Goal: Transaction & Acquisition: Purchase product/service

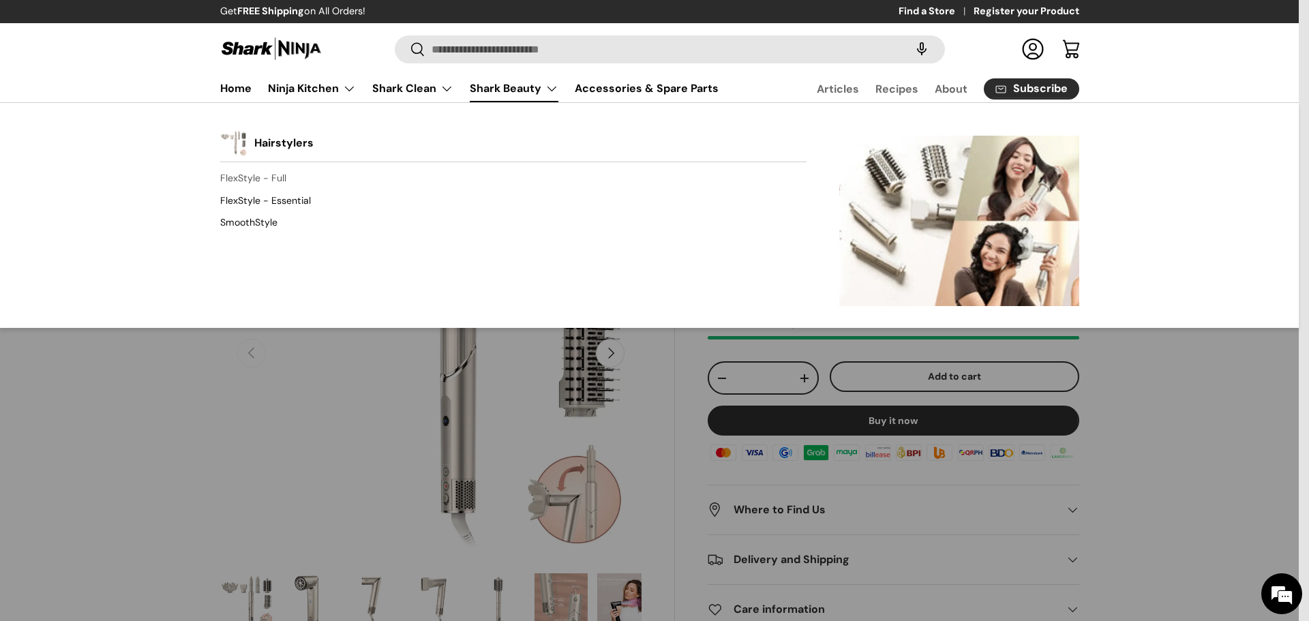
click at [271, 177] on link "FlexStyle - Full" at bounding box center [513, 179] width 586 height 22
click at [284, 199] on link "FlexStyle - Essential" at bounding box center [513, 201] width 586 height 22
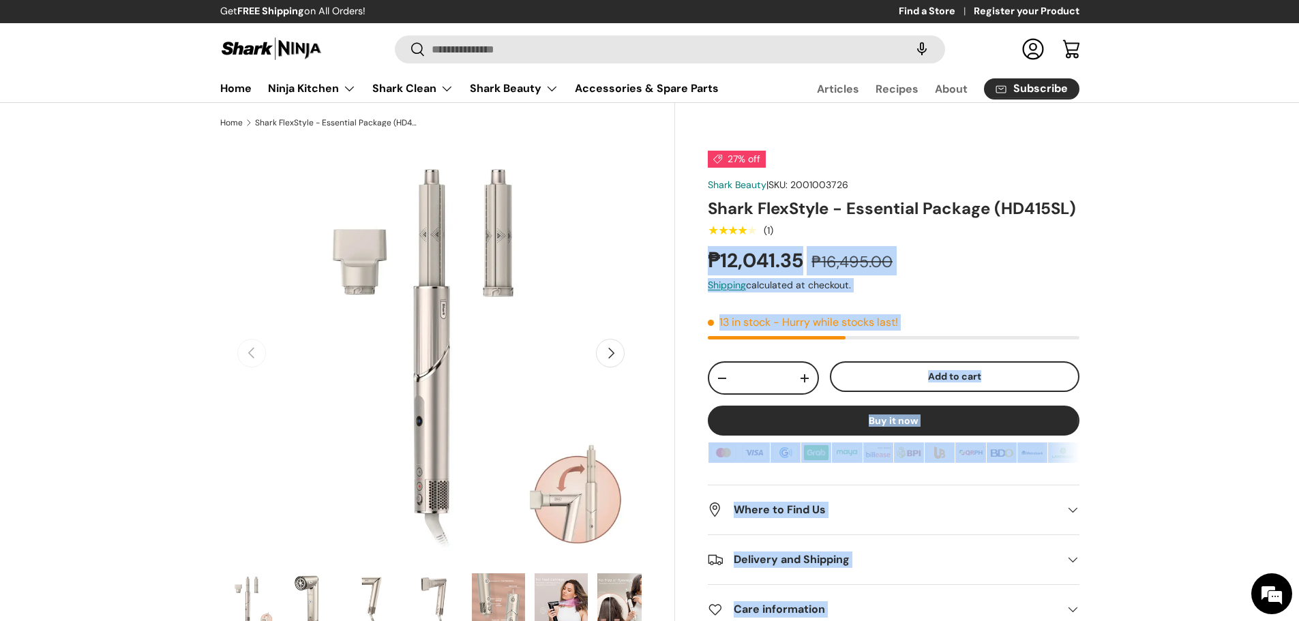
drag, startPoint x: 1064, startPoint y: 208, endPoint x: 803, endPoint y: 227, distance: 261.2
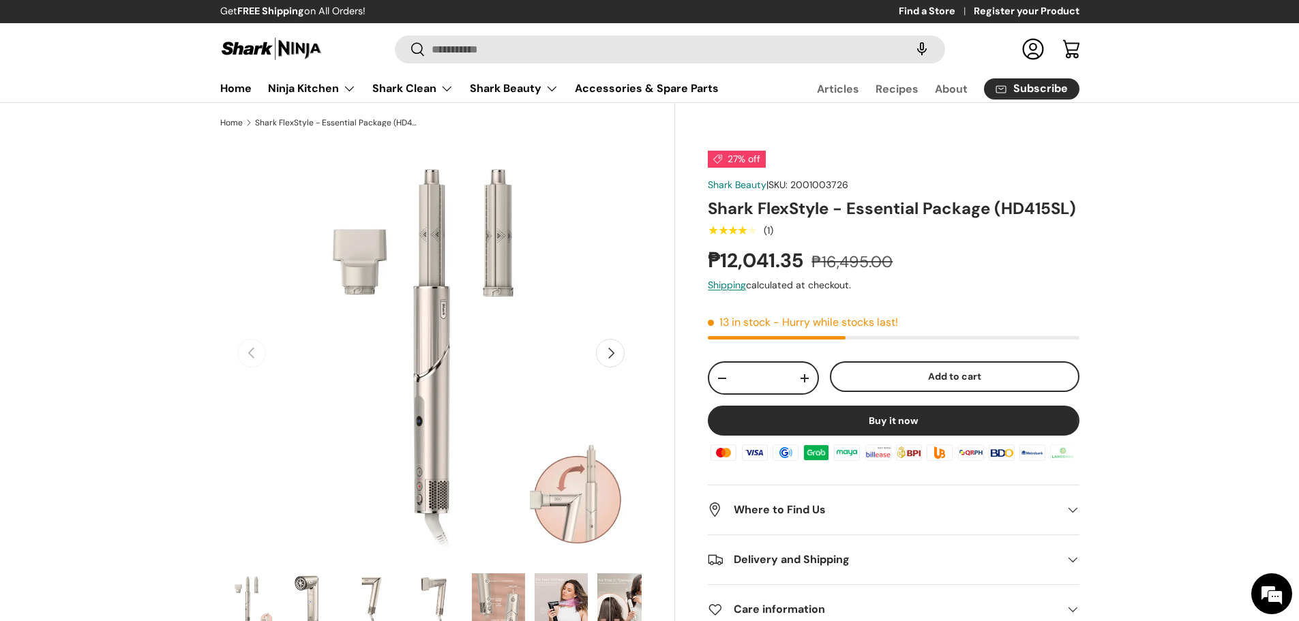
click at [694, 196] on div "27% off Shark Beauty | SKU: 2001003726 Shark FlexStyle - Essential Package (HD4…" at bounding box center [877, 535] width 404 height 785
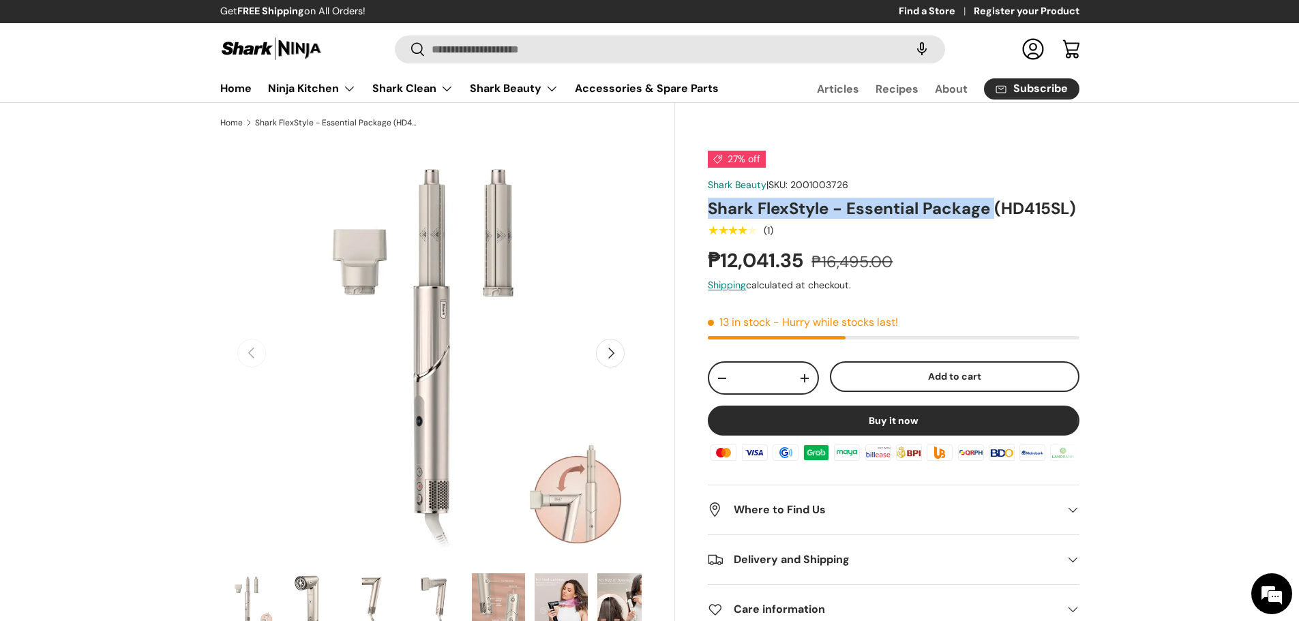
drag, startPoint x: 706, startPoint y: 208, endPoint x: 992, endPoint y: 214, distance: 285.8
click at [992, 214] on div "27% off Shark Beauty | SKU: 2001003726 Shark FlexStyle - Essential Package (HD4…" at bounding box center [877, 535] width 404 height 785
copy h1 "Shark FlexStyle - Essential Package"
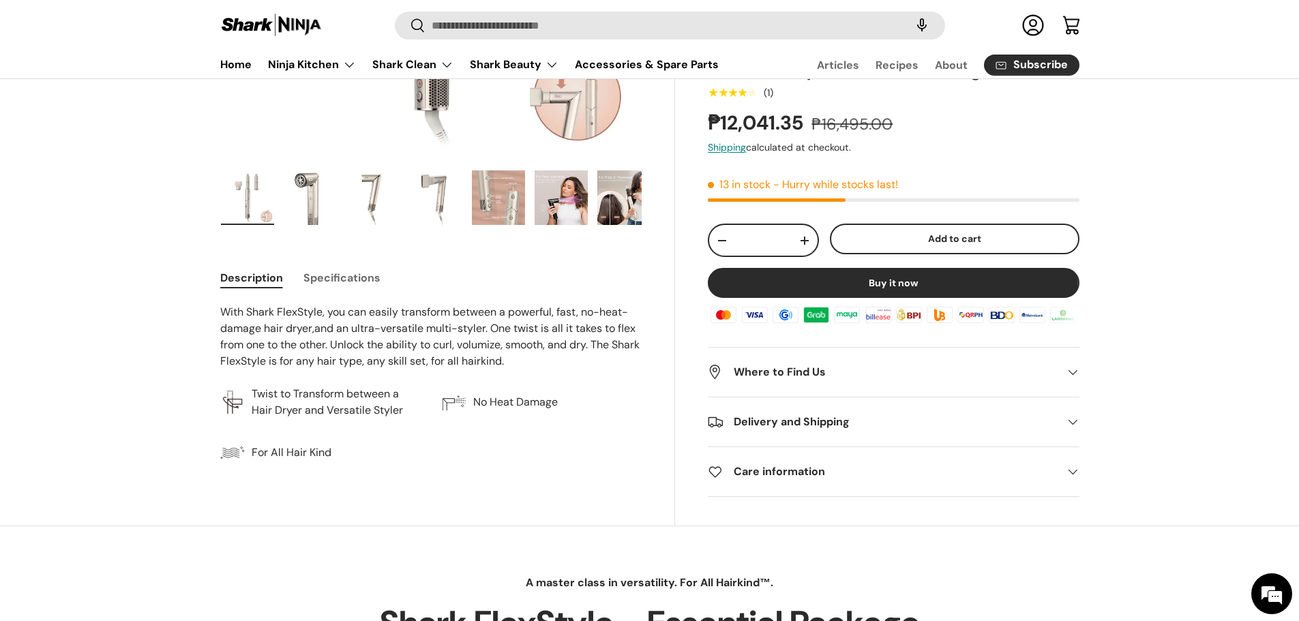
scroll to position [477, 0]
